Goal: Task Accomplishment & Management: Complete application form

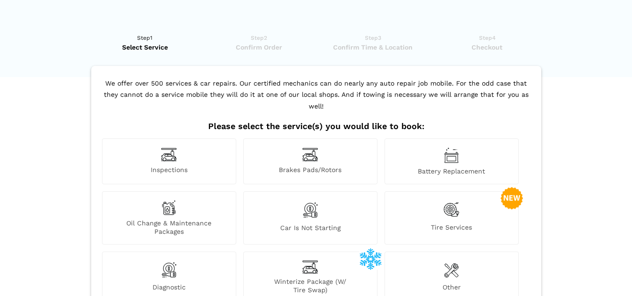
click at [175, 168] on span "Inspections" at bounding box center [168, 171] width 133 height 10
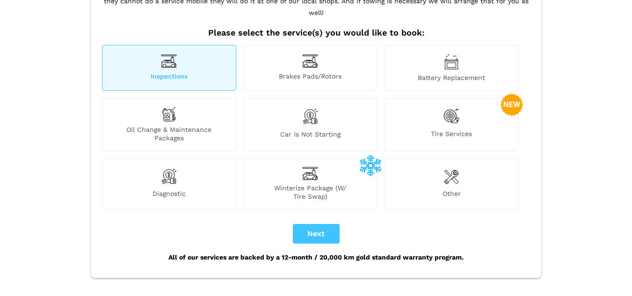
scroll to position [140, 0]
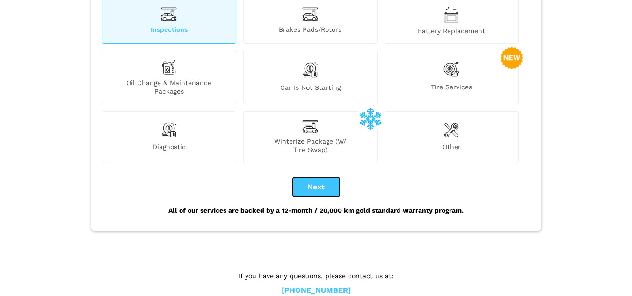
click at [307, 189] on button "Next" at bounding box center [316, 187] width 47 height 20
checkbox input "true"
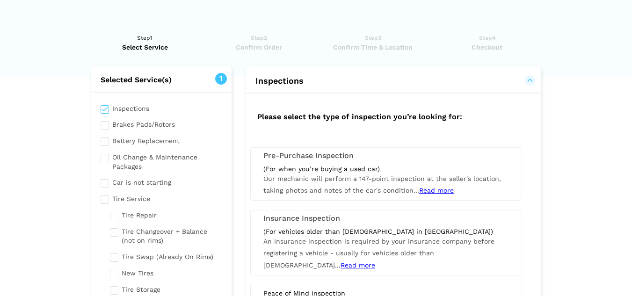
click at [431, 161] on div "Pre-Purchase Inspection (For when you’re buying a used car) Our mechanic will p…" at bounding box center [386, 173] width 272 height 53
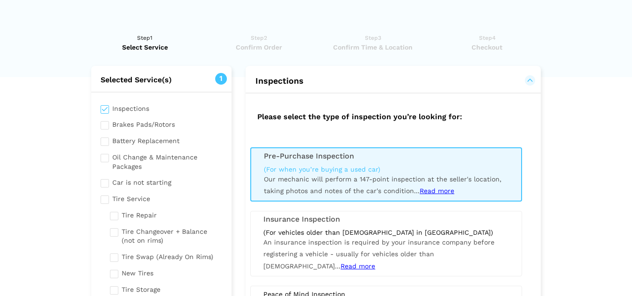
click at [437, 190] on span "Read more" at bounding box center [437, 190] width 35 height 7
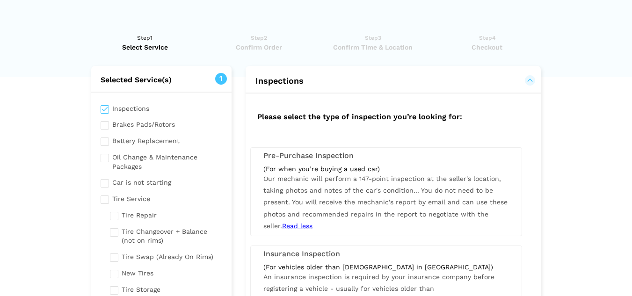
click at [405, 157] on h3 "Pre-Purchase Inspection" at bounding box center [386, 156] width 246 height 8
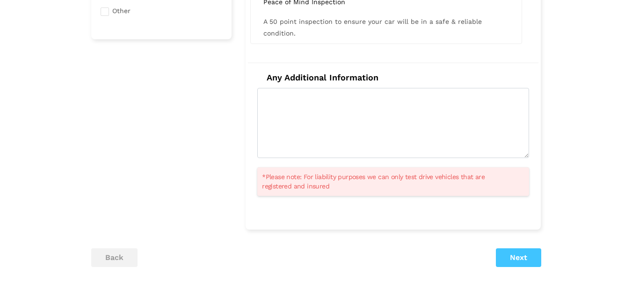
scroll to position [281, 0]
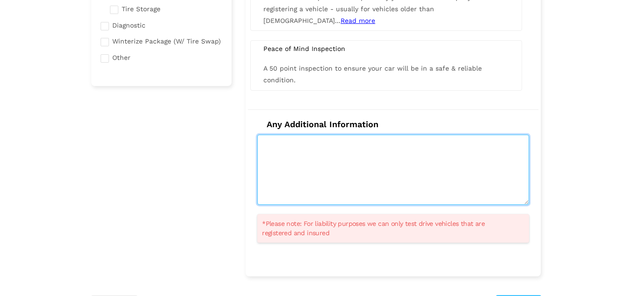
click at [470, 176] on textarea at bounding box center [393, 170] width 272 height 70
type textarea "f"
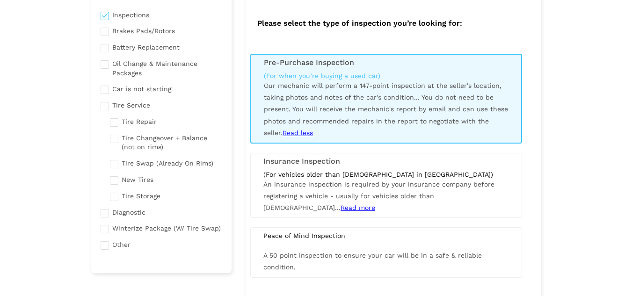
scroll to position [0, 0]
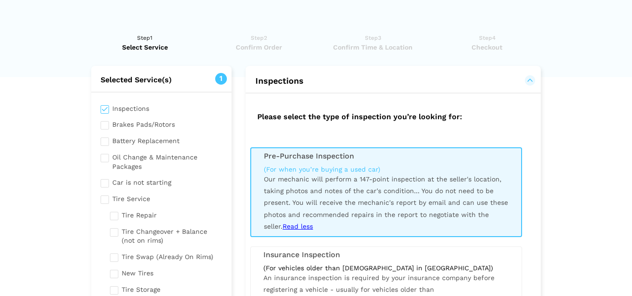
click at [104, 125] on input "checkbox" at bounding box center [162, 124] width 122 height 12
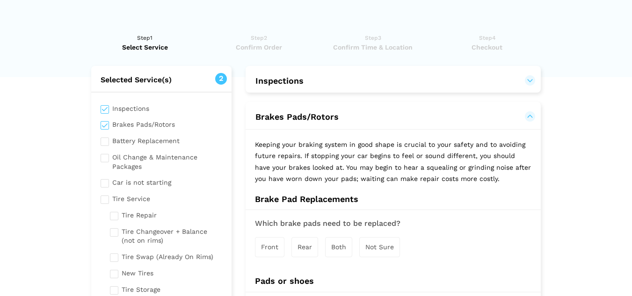
click at [104, 125] on input "checkbox" at bounding box center [162, 124] width 122 height 12
checkbox input "false"
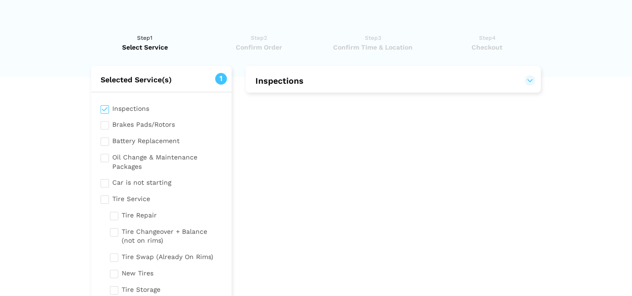
click at [515, 77] on button "Inspections" at bounding box center [393, 80] width 276 height 11
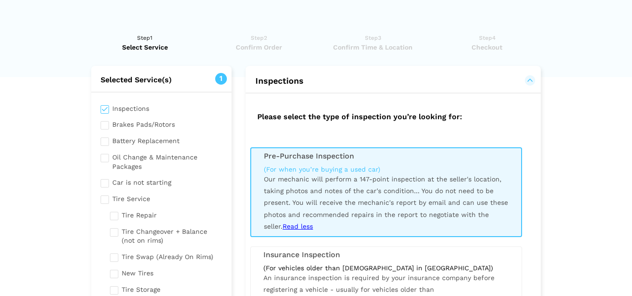
click at [422, 166] on div "(For when you’re buying a used car)" at bounding box center [386, 169] width 245 height 8
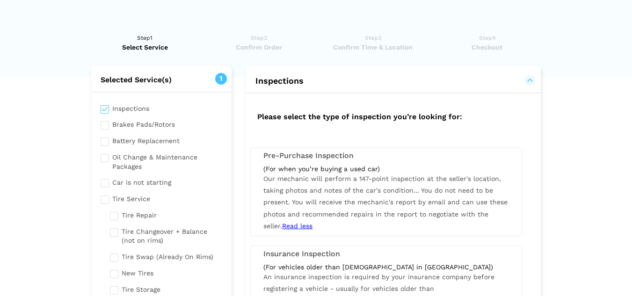
click at [422, 166] on div "(For when you’re buying a used car)" at bounding box center [386, 169] width 246 height 8
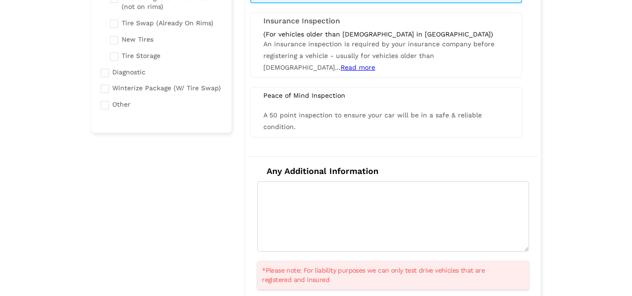
scroll to position [187, 0]
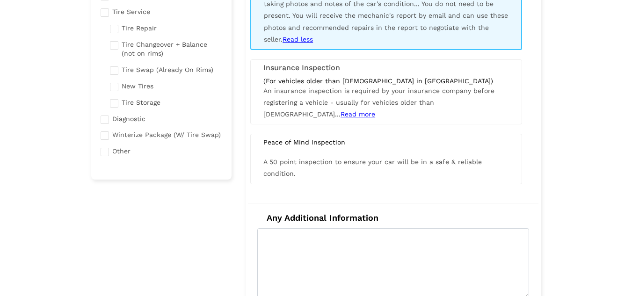
click at [336, 174] on div "A 50 point inspection to ensure your car will be in a safe & reliable condition." at bounding box center [386, 167] width 260 height 23
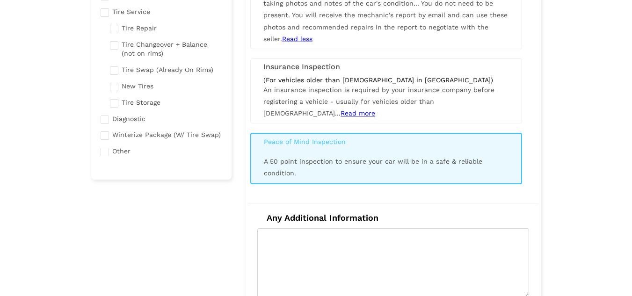
scroll to position [47, 0]
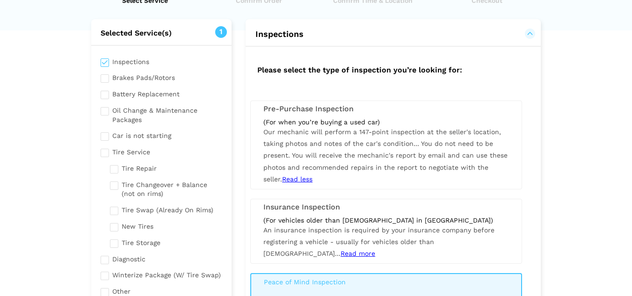
click at [427, 115] on div "Pre-Purchase Inspection (For when you’re buying a used car) Our mechanic will p…" at bounding box center [386, 145] width 272 height 89
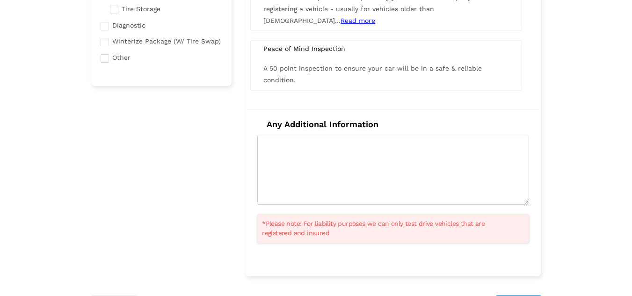
scroll to position [327, 0]
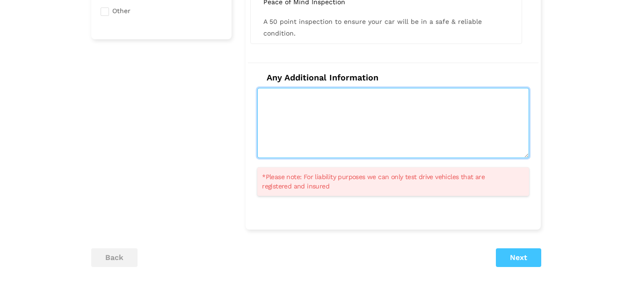
click at [397, 130] on textarea at bounding box center [393, 123] width 272 height 70
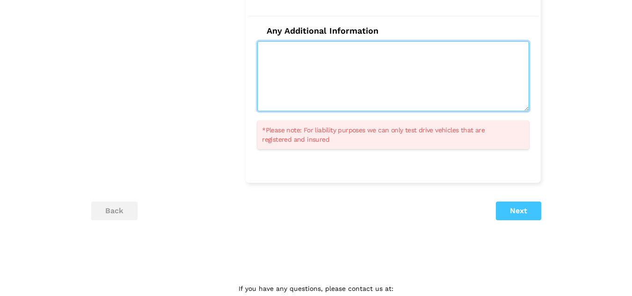
scroll to position [407, 0]
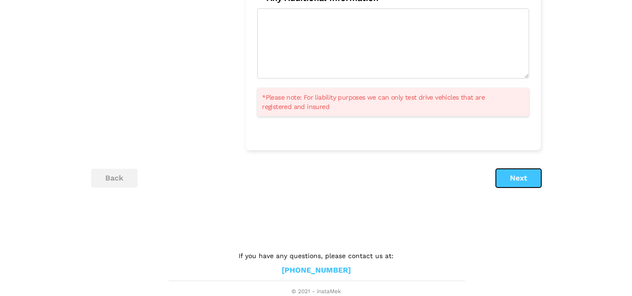
click at [524, 174] on button "Next" at bounding box center [518, 178] width 45 height 19
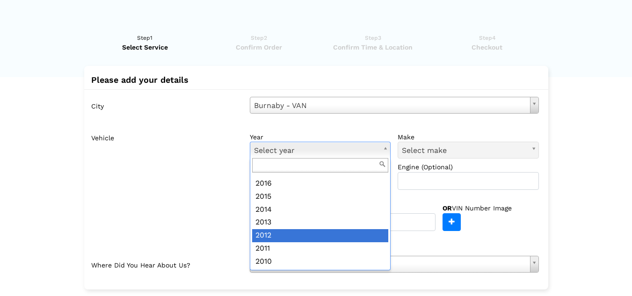
scroll to position [187, 0]
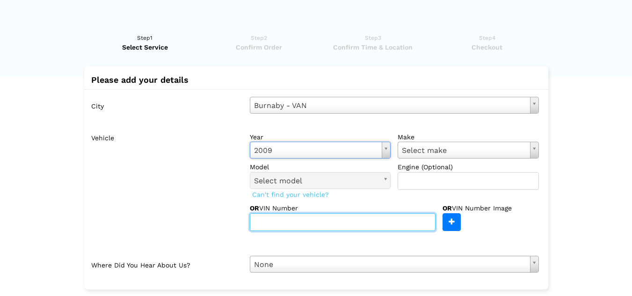
click at [307, 220] on input "text" at bounding box center [343, 222] width 186 height 18
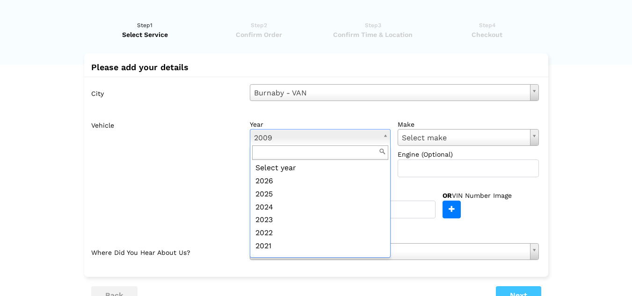
scroll to position [153, 0]
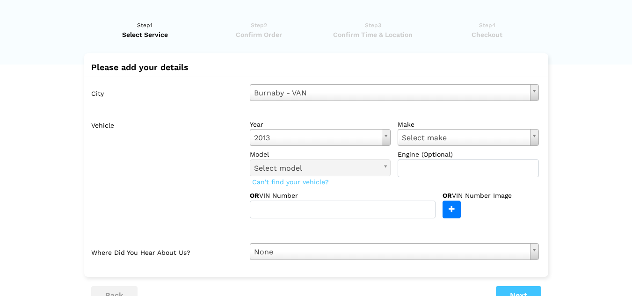
click at [53, 127] on lik "Have you used instaMek service before? No, I am a new customer Yes, I am a retu…" at bounding box center [316, 200] width 632 height 378
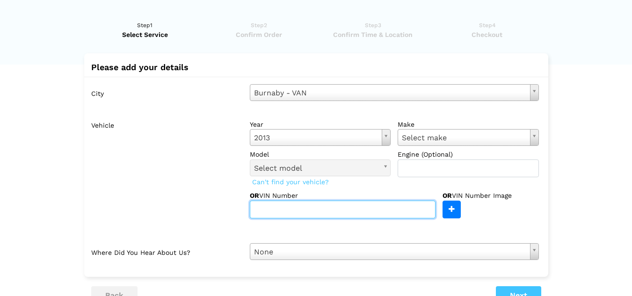
click at [298, 209] on input "text" at bounding box center [343, 210] width 186 height 18
paste input "[US_VEHICLE_IDENTIFICATION_NUMBER]"
type input "[US_VEHICLE_IDENTIFICATION_NUMBER]"
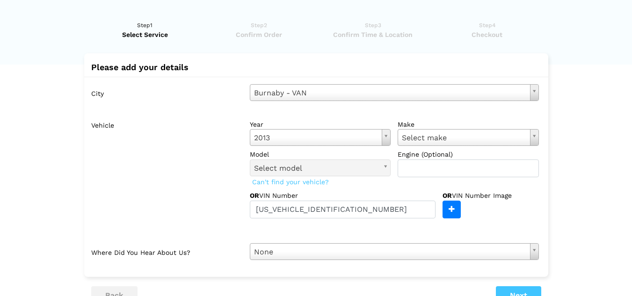
click at [213, 210] on label "Vehicle" at bounding box center [167, 167] width 152 height 102
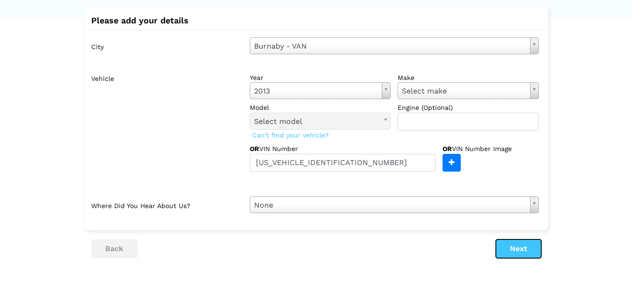
click at [527, 250] on button "Next" at bounding box center [518, 248] width 45 height 19
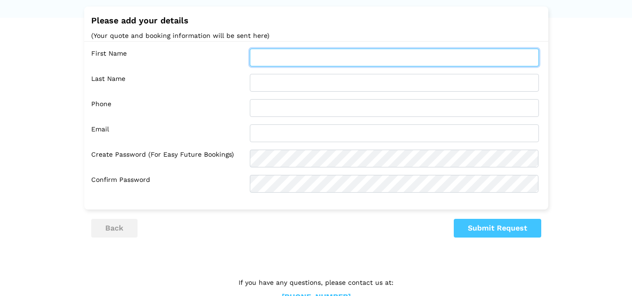
click at [299, 58] on input "text" at bounding box center [394, 58] width 289 height 18
type input "MIN HLAING"
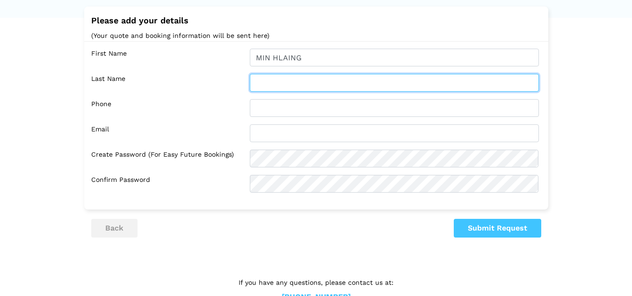
type input "OO"
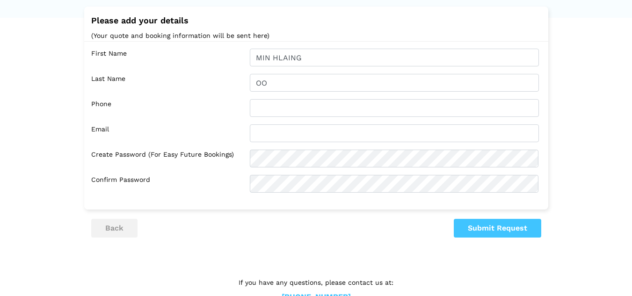
type input "7782236324"
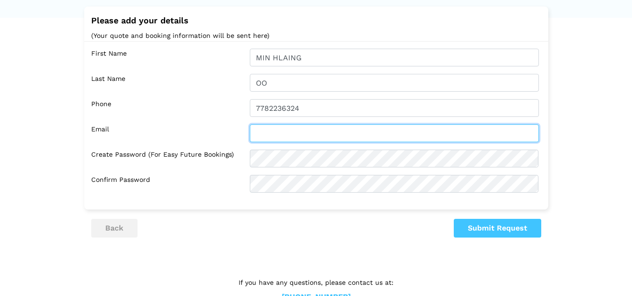
type input "[EMAIL_ADDRESS][DOMAIN_NAME]"
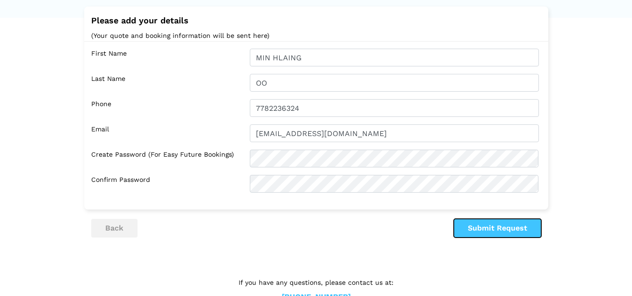
click at [476, 224] on button "Submit Request" at bounding box center [497, 228] width 87 height 19
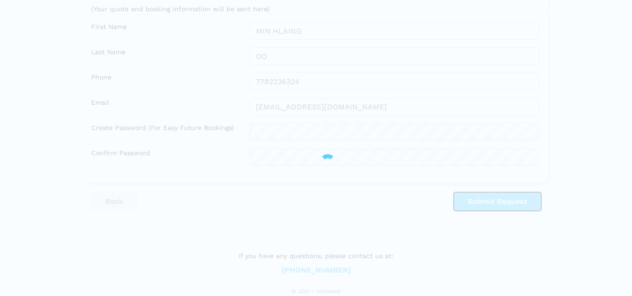
scroll to position [0, 0]
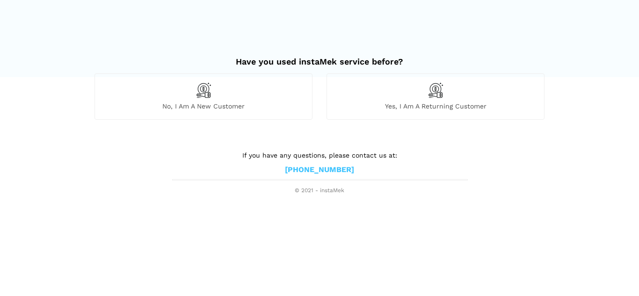
click at [213, 96] on div "No, I am a new customer" at bounding box center [203, 96] width 218 height 46
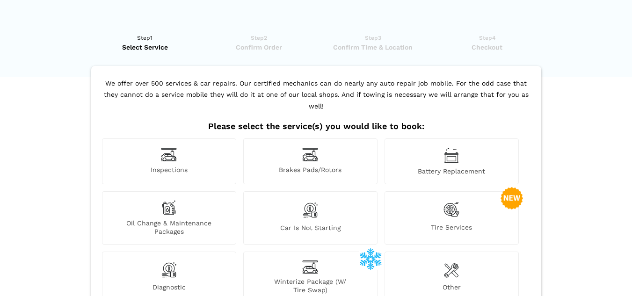
click at [168, 153] on img at bounding box center [169, 154] width 16 height 14
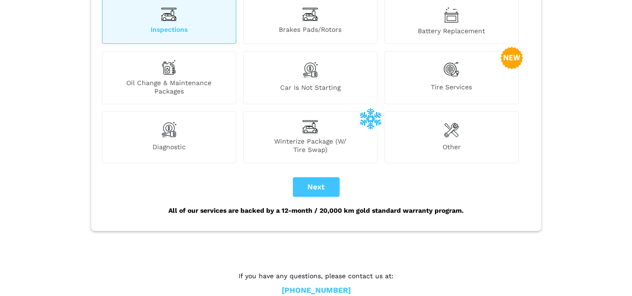
scroll to position [160, 0]
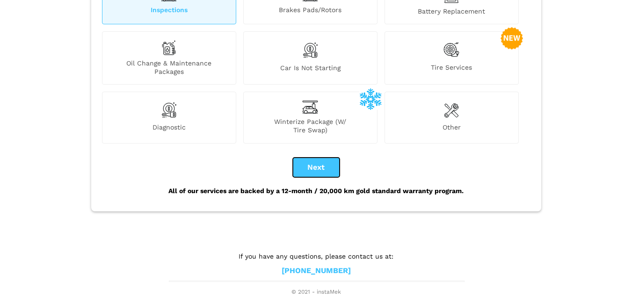
click at [325, 166] on button "Next" at bounding box center [316, 168] width 47 height 20
checkbox input "true"
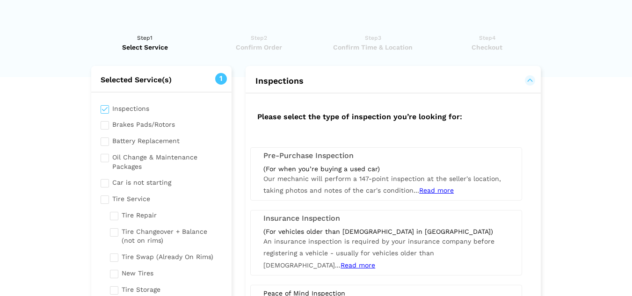
click at [482, 179] on span "Our mechanic will perform a 147-point inspection at the seller's location, taki…" at bounding box center [382, 184] width 238 height 19
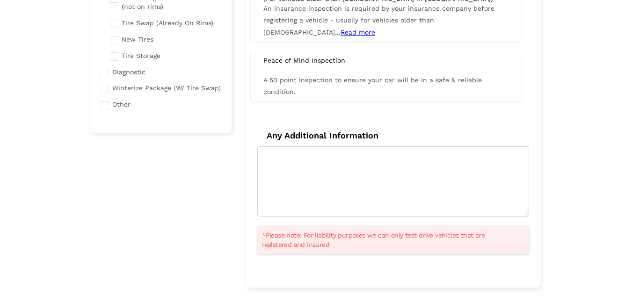
scroll to position [371, 0]
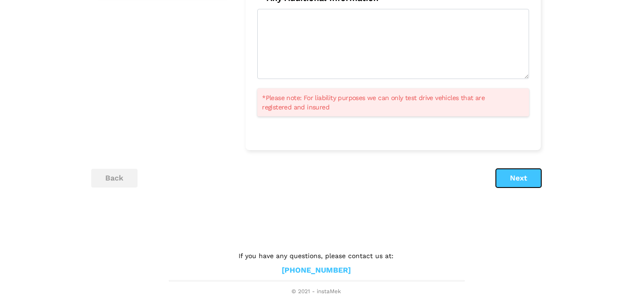
click at [508, 183] on button "Next" at bounding box center [518, 178] width 45 height 19
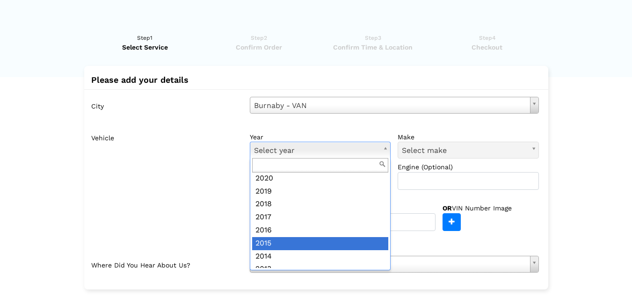
scroll to position [140, 0]
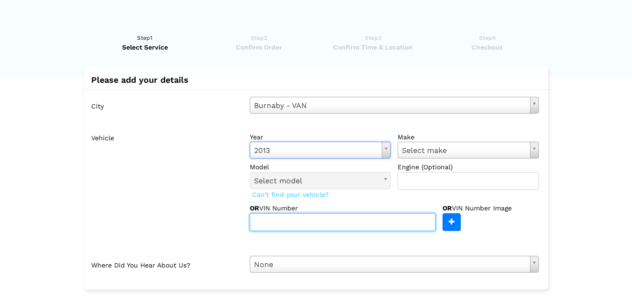
click at [272, 224] on input "text" at bounding box center [343, 222] width 186 height 18
paste input "[US_VEHICLE_IDENTIFICATION_NUMBER]"
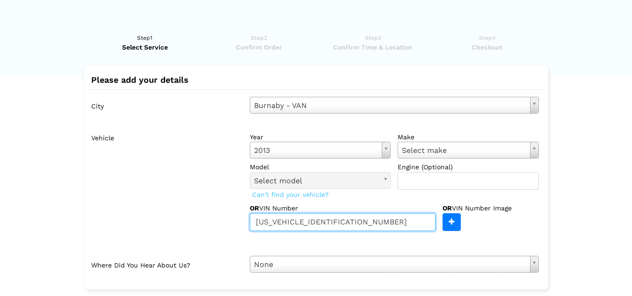
type input "[US_VEHICLE_IDENTIFICATION_NUMBER]"
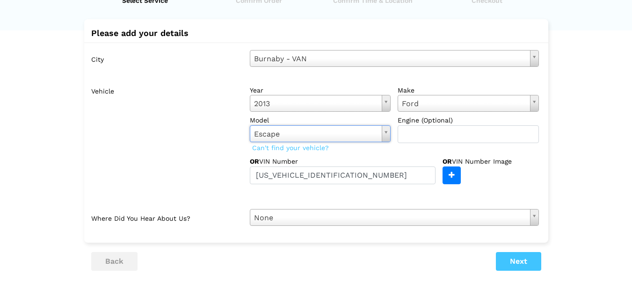
click at [197, 166] on label "Vehicle" at bounding box center [167, 133] width 152 height 102
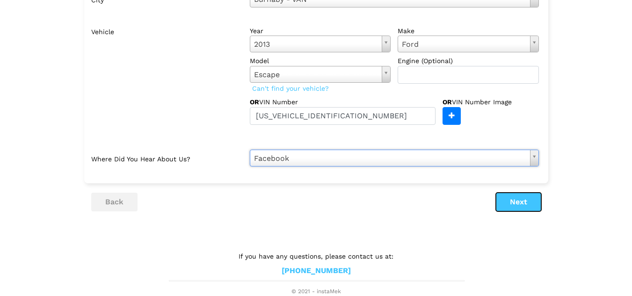
click at [518, 207] on button "Next" at bounding box center [518, 202] width 45 height 19
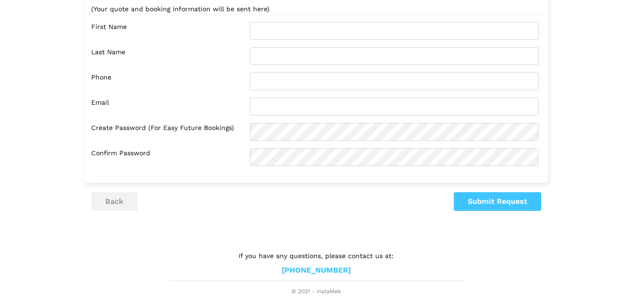
scroll to position [0, 0]
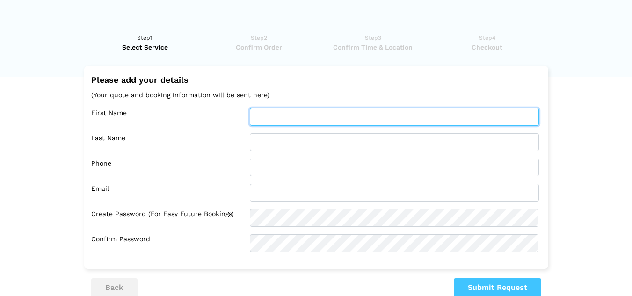
click at [340, 120] on input "text" at bounding box center [394, 117] width 289 height 18
type input "MIN HLAING"
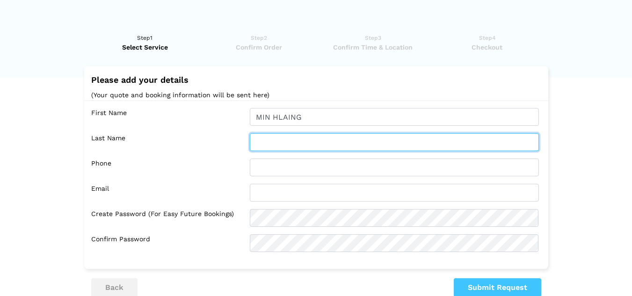
type input "OO"
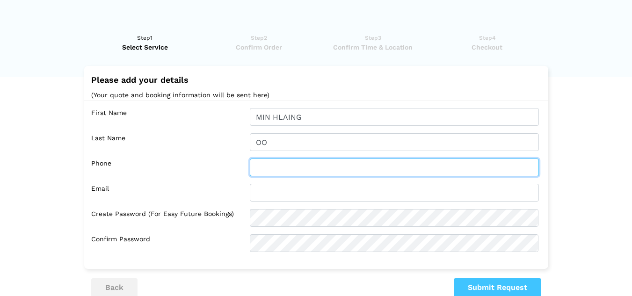
type input "7782236324"
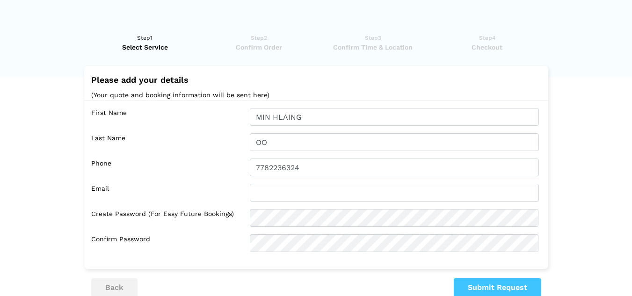
type input "[EMAIL_ADDRESS][DOMAIN_NAME]"
click at [479, 284] on button "Submit Request" at bounding box center [497, 287] width 87 height 19
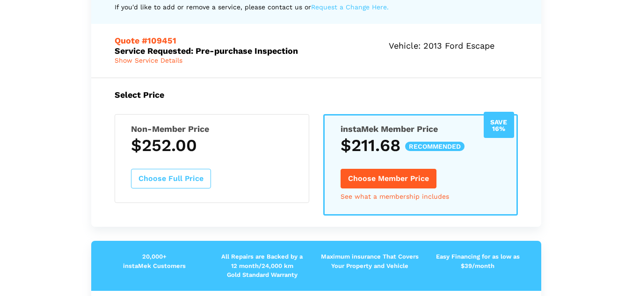
scroll to position [47, 0]
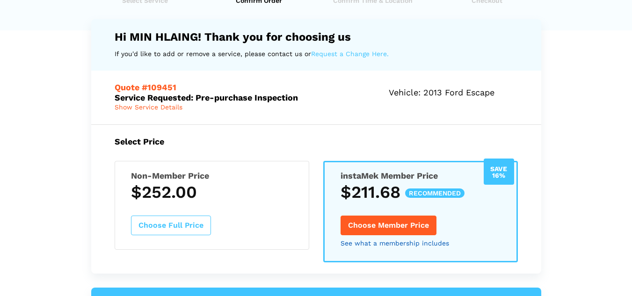
click at [380, 244] on link "See what a membership includes" at bounding box center [394, 243] width 109 height 7
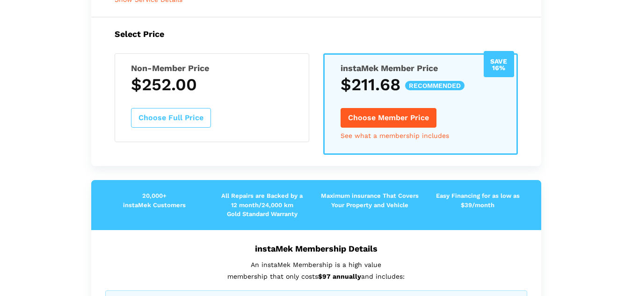
scroll to position [108, 0]
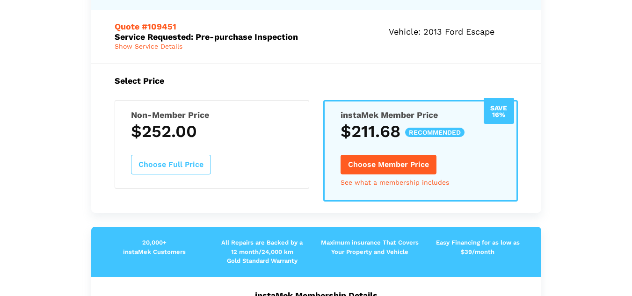
click at [261, 130] on h3 "$252.00" at bounding box center [212, 132] width 162 height 20
click at [175, 167] on button "Choose Full Price" at bounding box center [171, 165] width 80 height 20
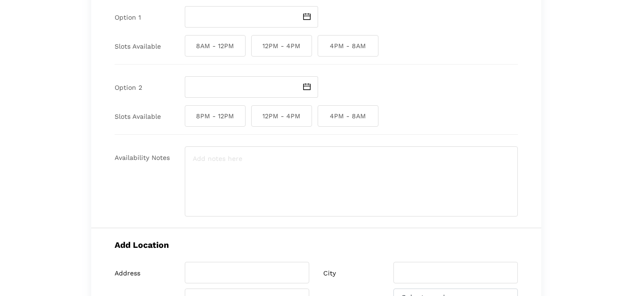
scroll to position [0, 0]
